Goal: Information Seeking & Learning: Find specific fact

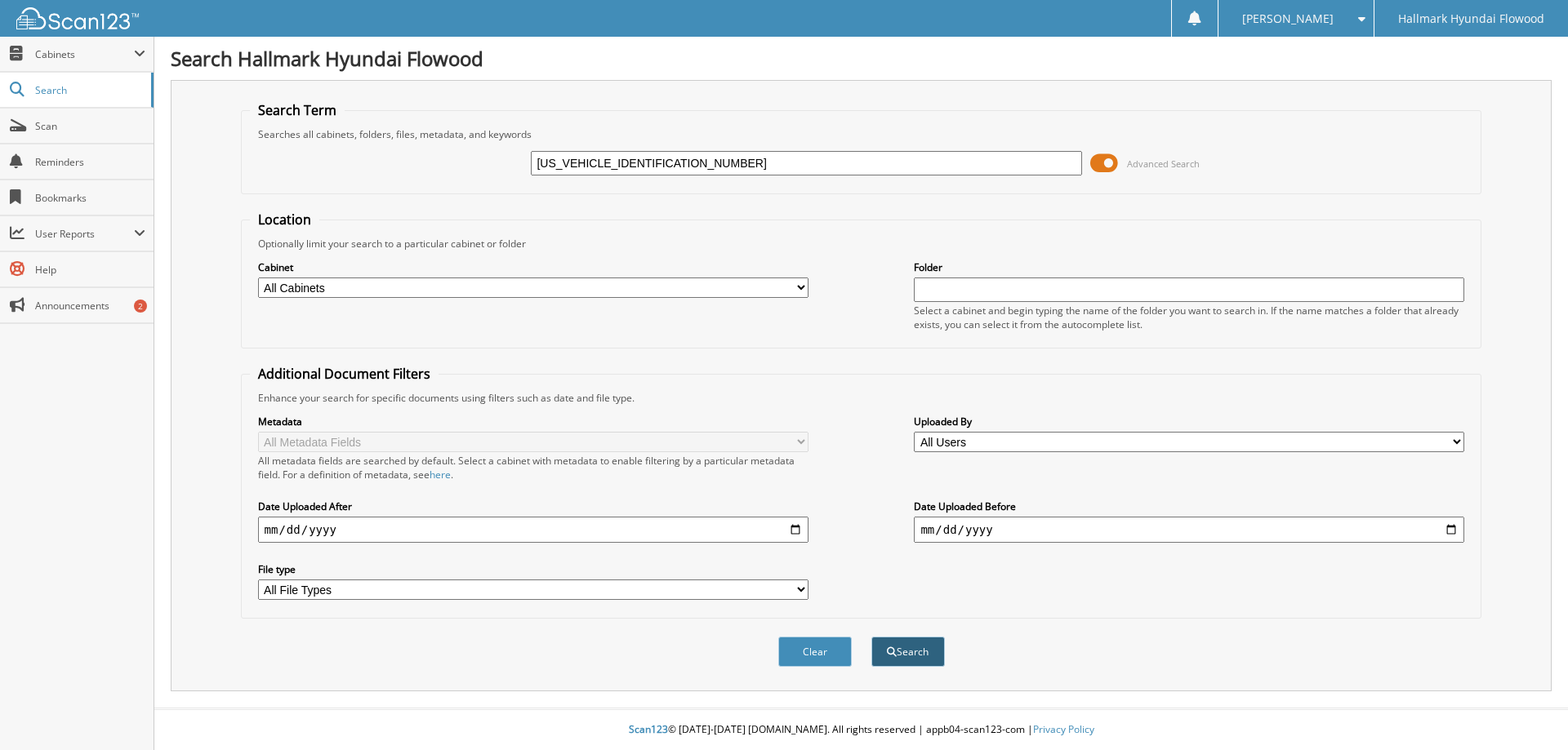
type input "[US_VEHICLE_IDENTIFICATION_NUMBER]"
click at [911, 657] on button "Search" at bounding box center [908, 651] width 73 height 30
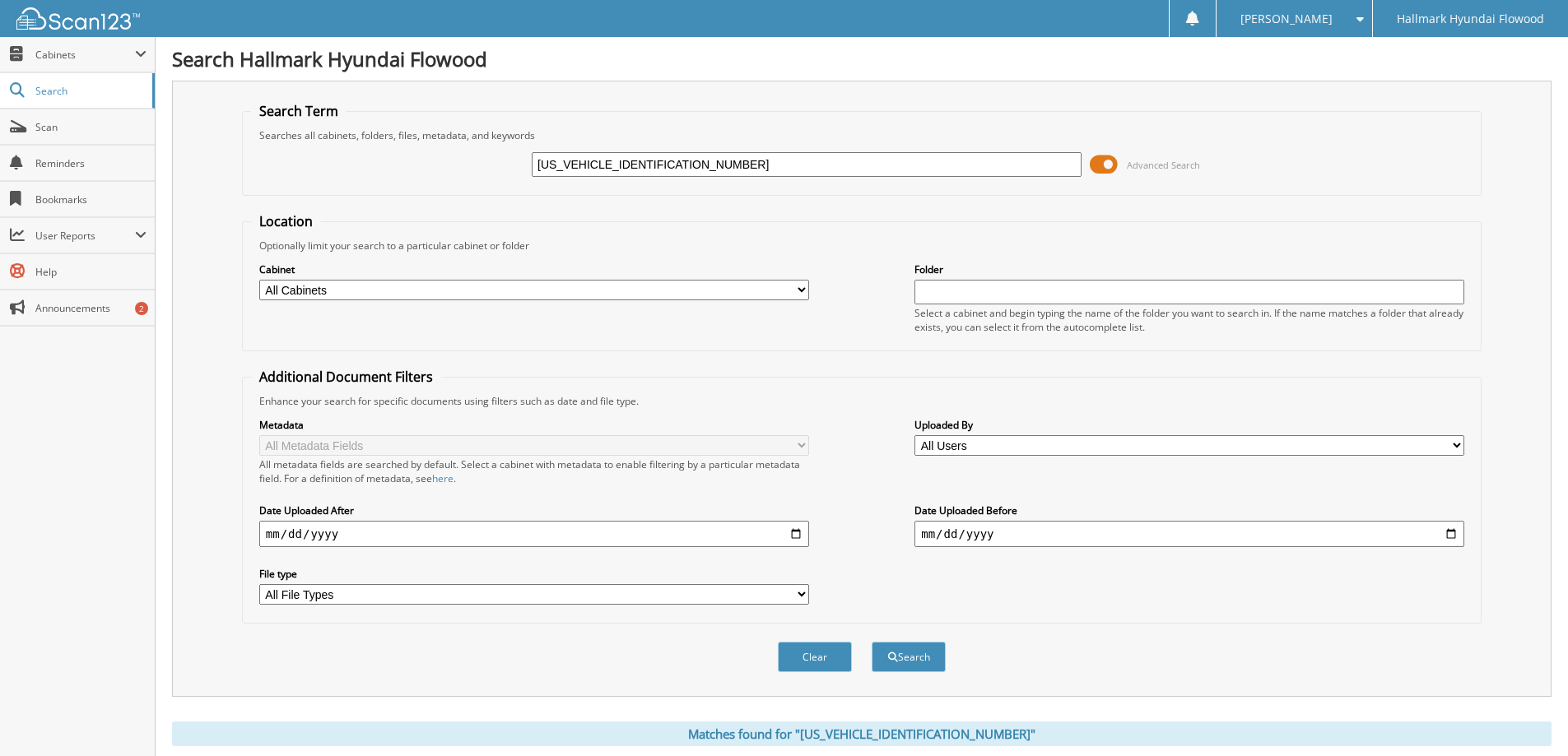
scroll to position [264, 0]
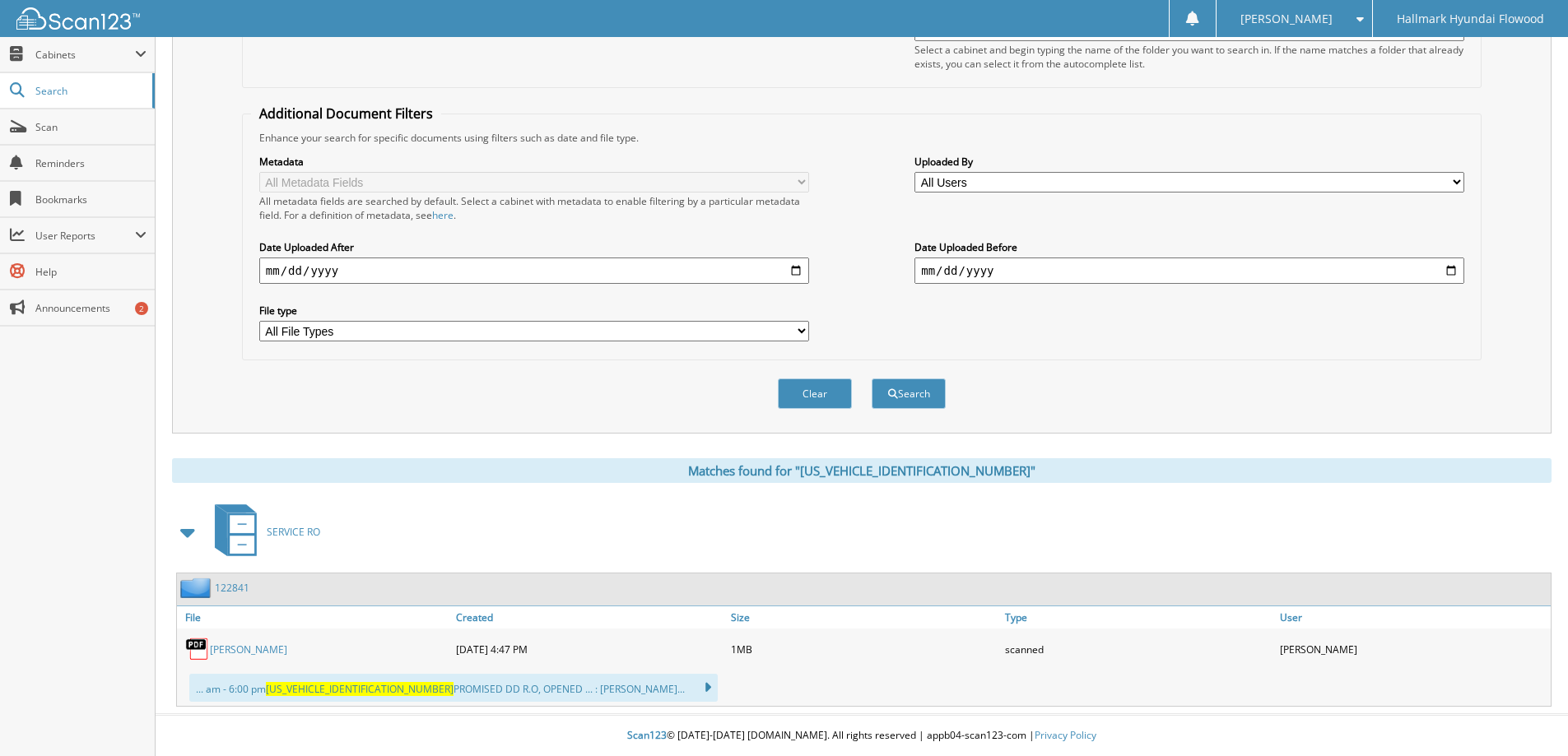
click at [224, 645] on link "[PERSON_NAME]" at bounding box center [248, 650] width 78 height 14
click at [1328, 24] on span "[PERSON_NAME]" at bounding box center [1287, 18] width 92 height 10
